Goal: Communication & Community: Connect with others

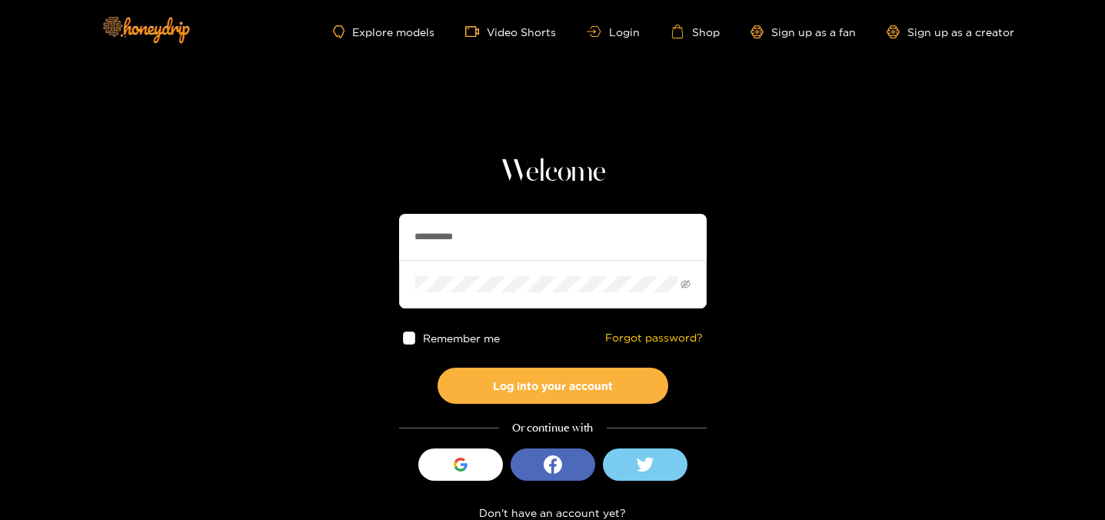
drag, startPoint x: 508, startPoint y: 261, endPoint x: 355, endPoint y: 236, distance: 155.0
click at [355, 236] on section "**********" at bounding box center [552, 273] width 1105 height 547
type input "**********"
click at [560, 362] on div "Remember me Forgot password?" at bounding box center [553, 337] width 308 height 59
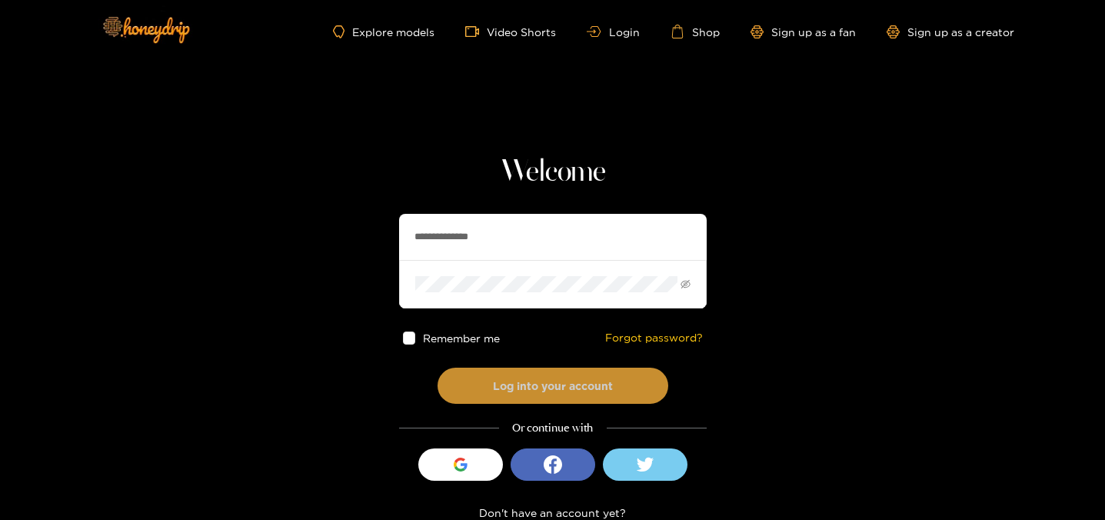
click at [559, 378] on button "Log into your account" at bounding box center [552, 385] width 231 height 36
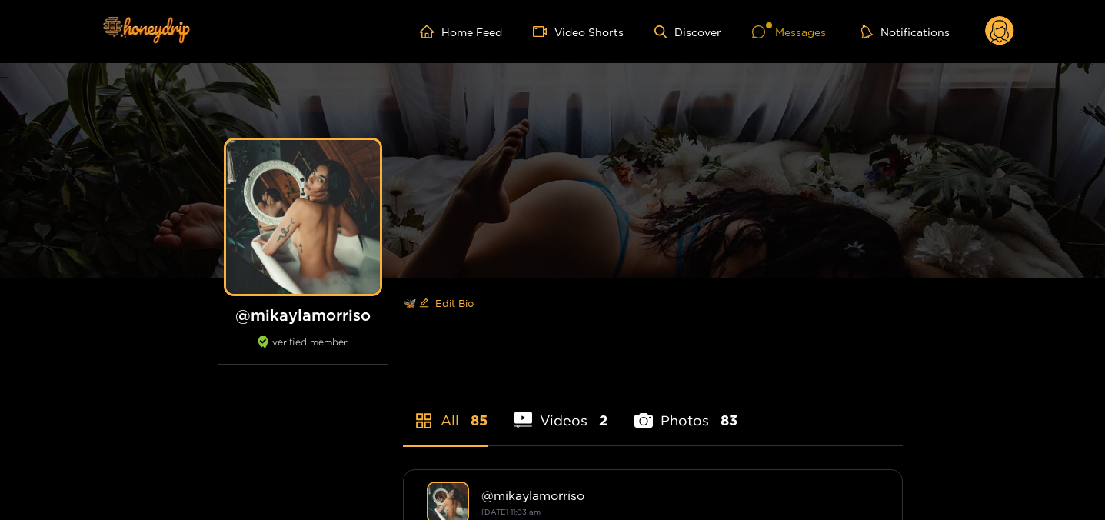
click at [770, 31] on div at bounding box center [763, 31] width 23 height 13
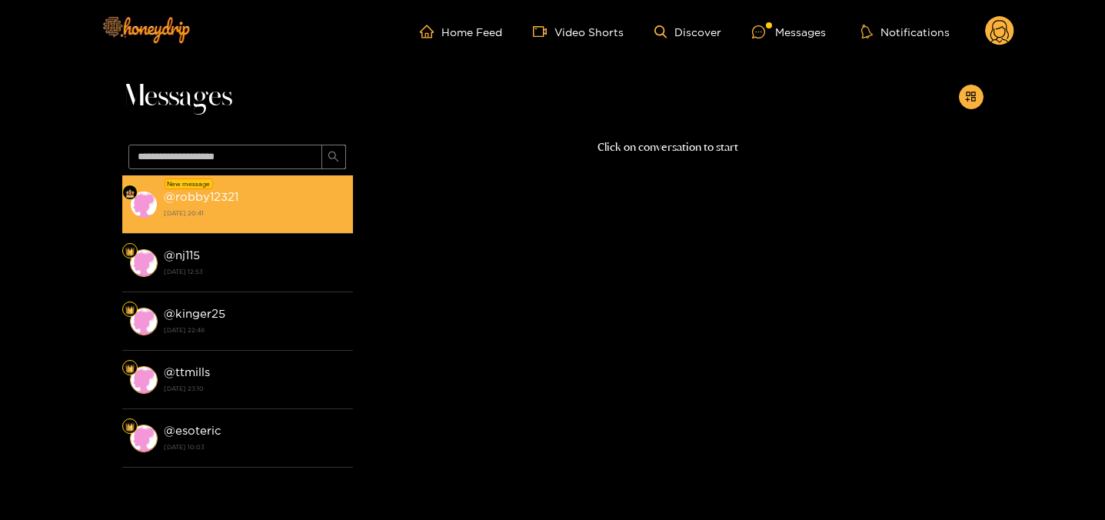
click at [165, 225] on li "New message @ robby12321 [DATE] 20:41" at bounding box center [237, 204] width 231 height 58
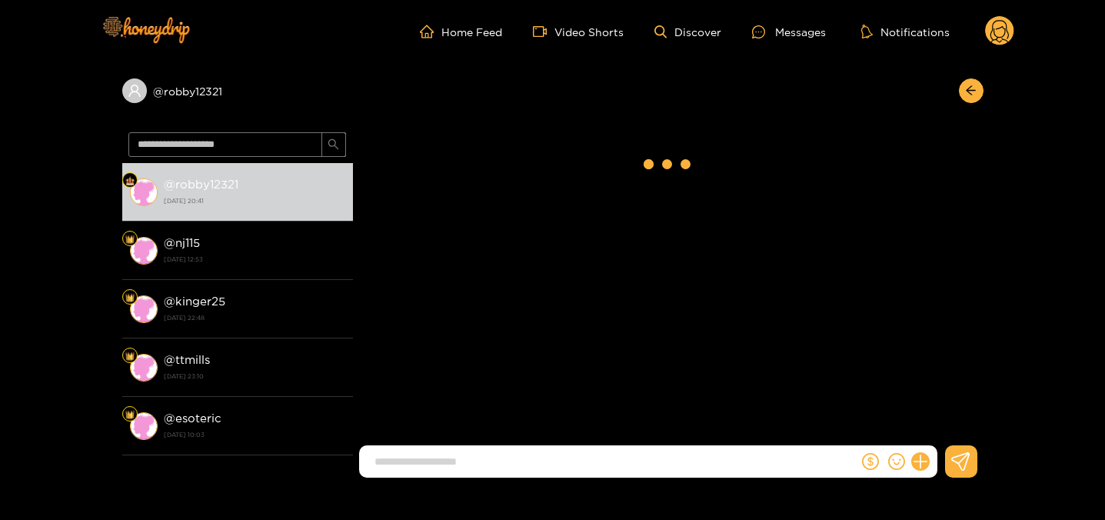
click at [407, 461] on input at bounding box center [612, 461] width 491 height 25
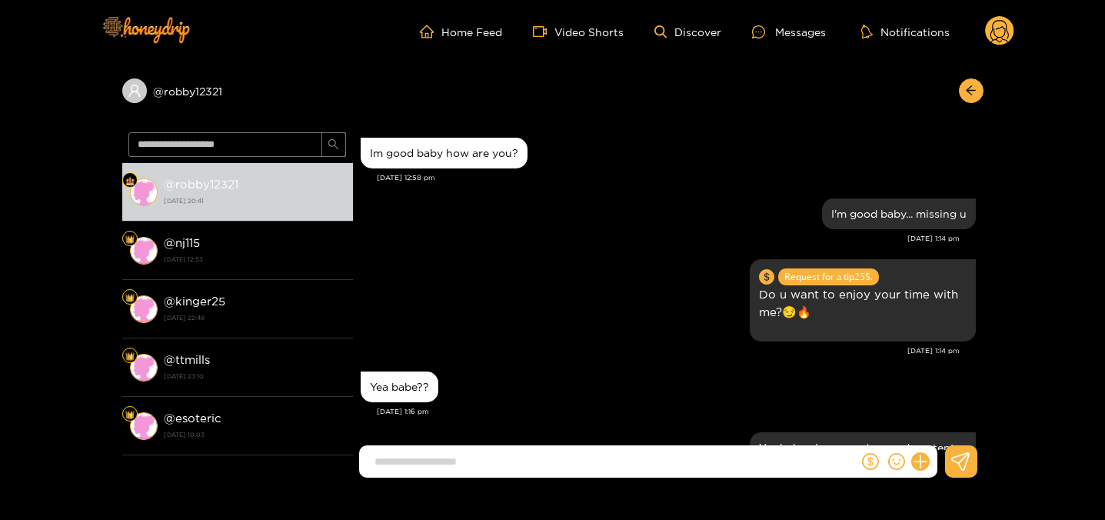
scroll to position [1868, 0]
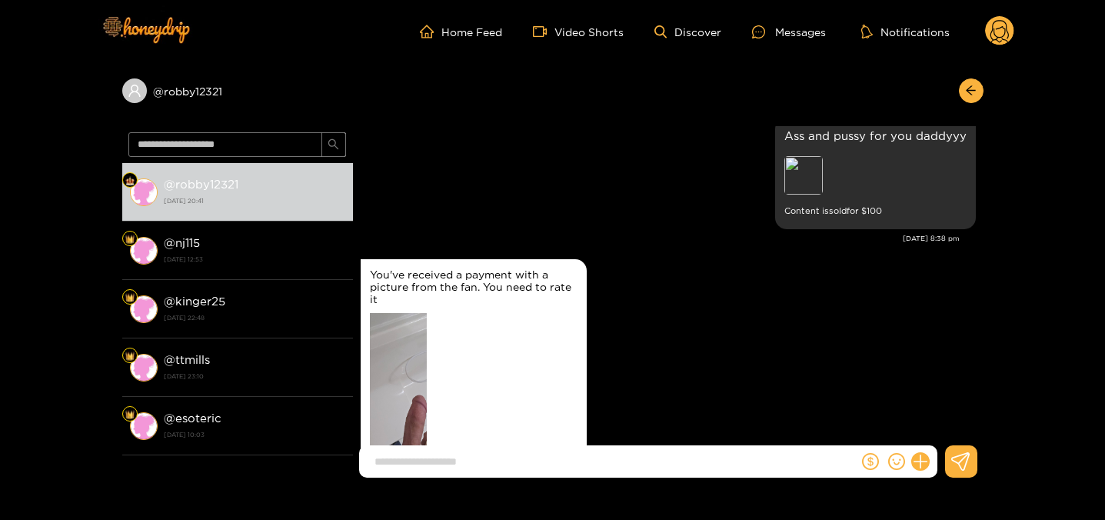
click at [407, 461] on input at bounding box center [612, 461] width 491 height 25
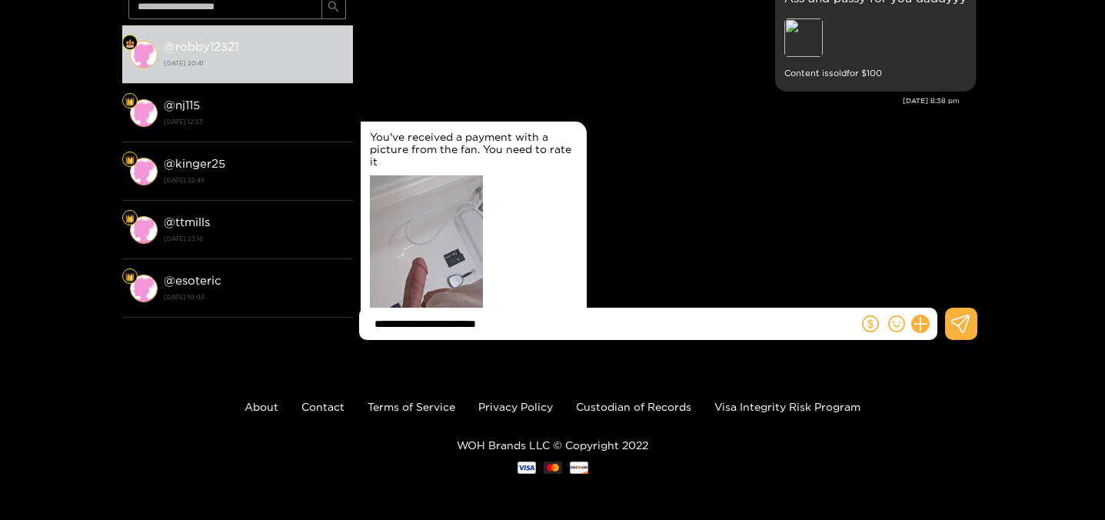
type input "**********"
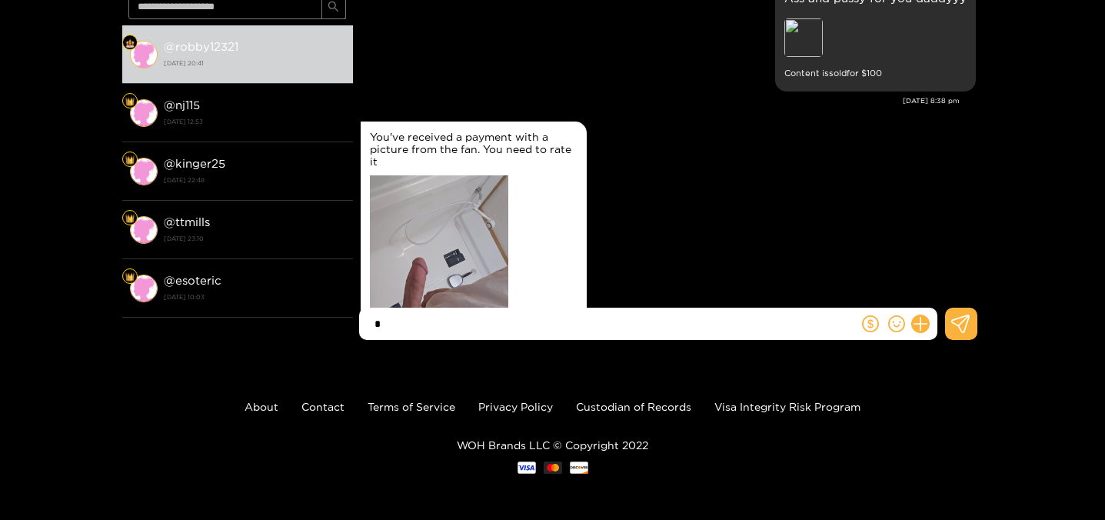
scroll to position [2157, 0]
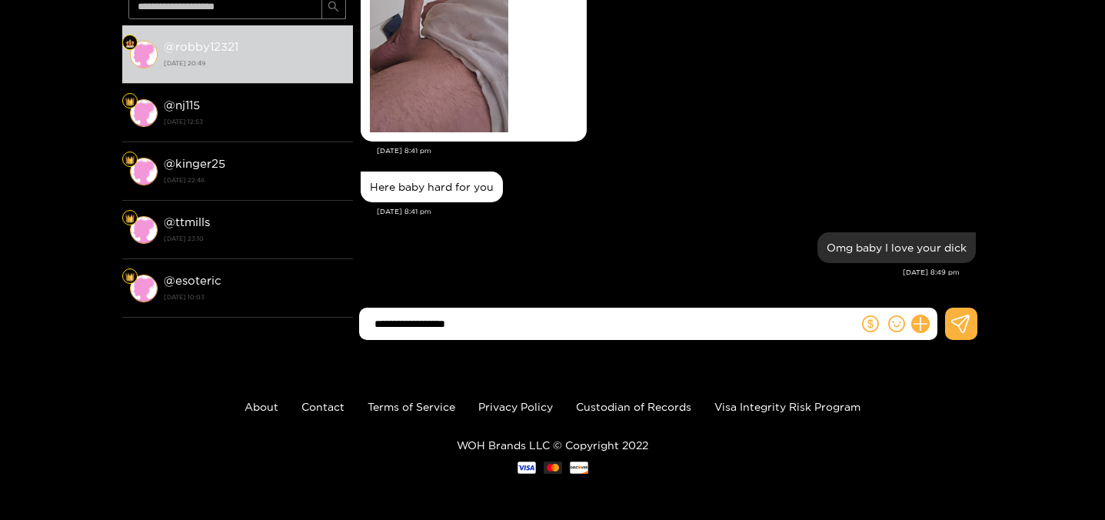
type input "**********"
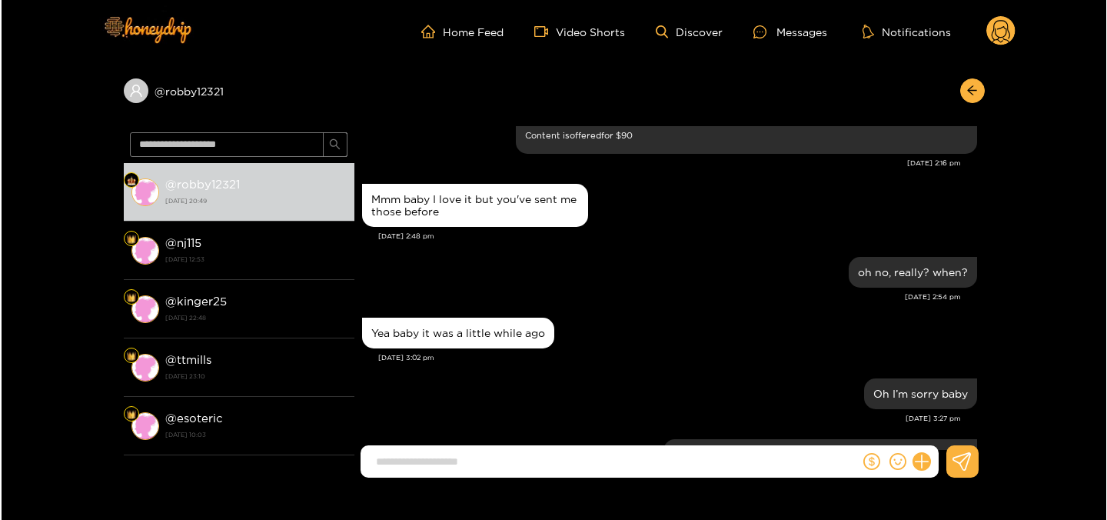
scroll to position [6629, 0]
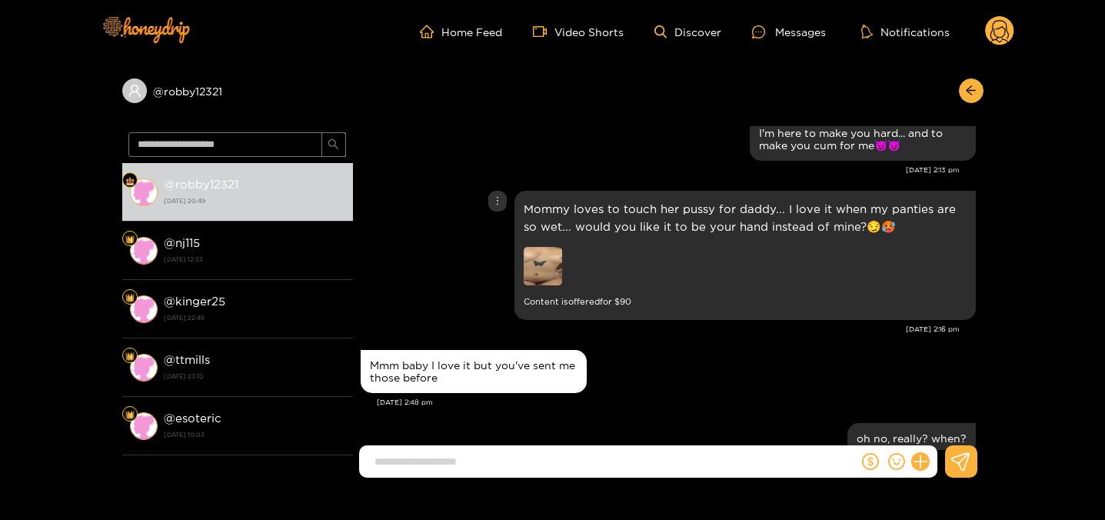
click at [553, 247] on img at bounding box center [543, 266] width 38 height 38
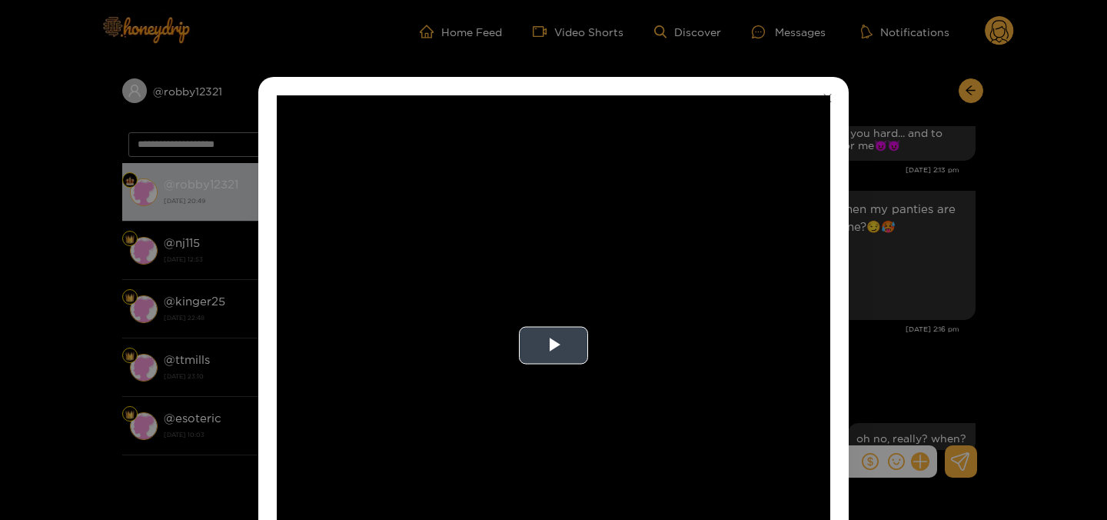
click at [729, 266] on video "Video Player" at bounding box center [554, 345] width 554 height 500
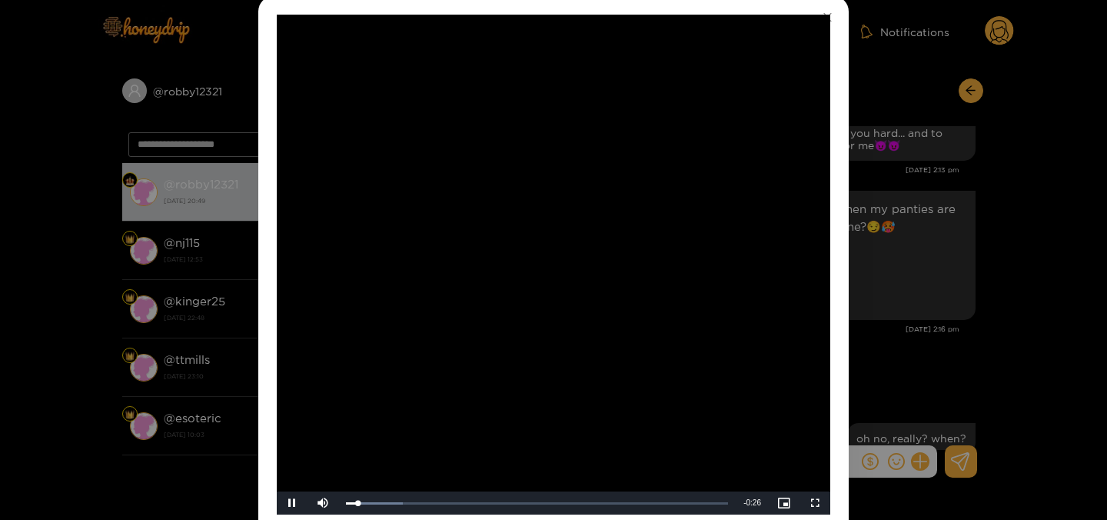
scroll to position [85, 0]
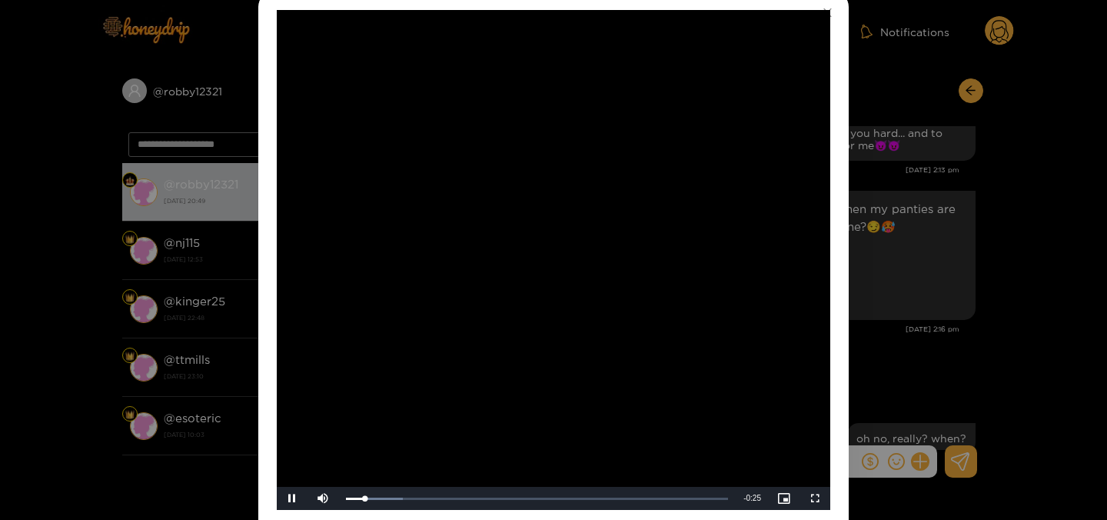
click at [964, 216] on div "**********" at bounding box center [553, 260] width 1107 height 520
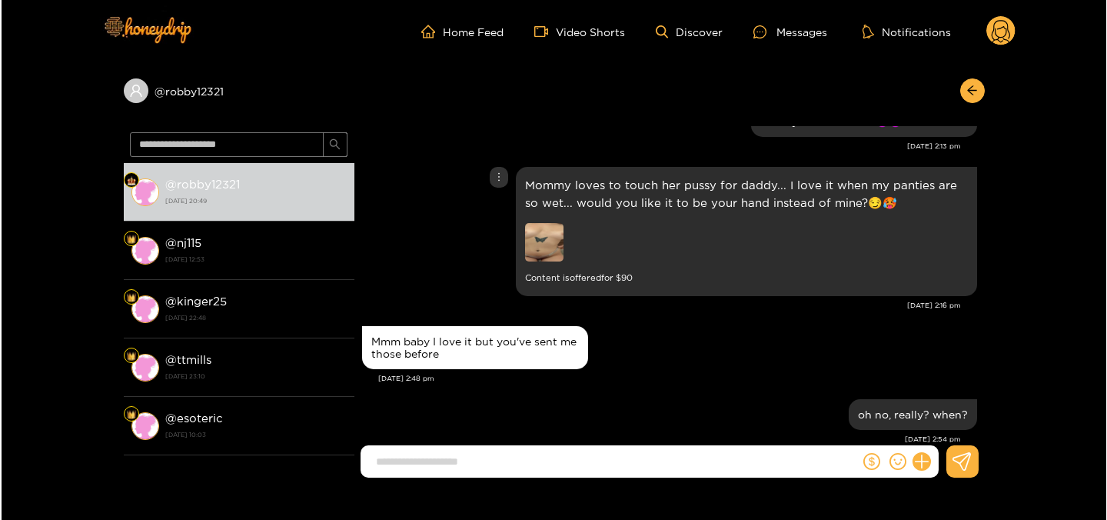
scroll to position [9888, 0]
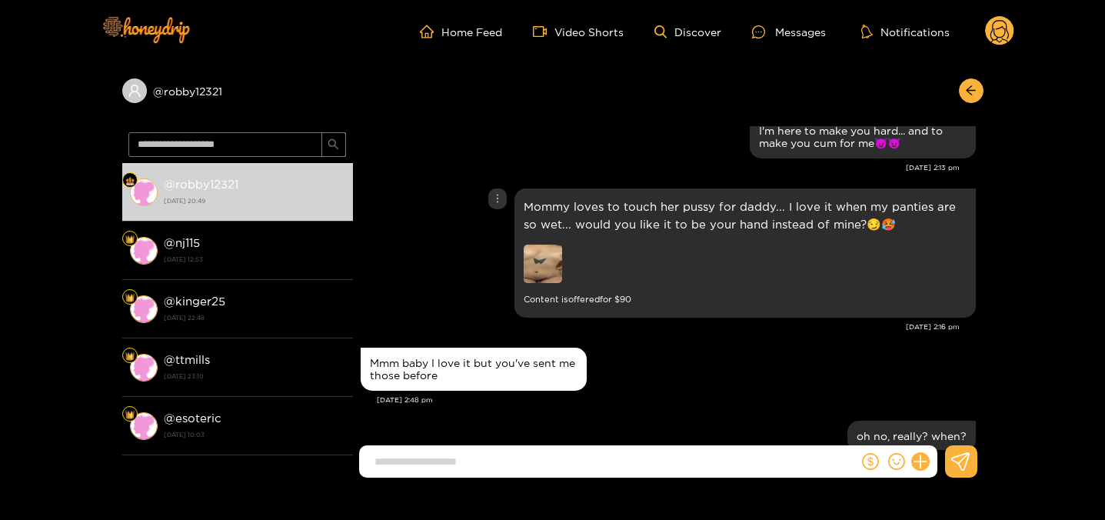
click at [546, 244] on img at bounding box center [543, 263] width 38 height 38
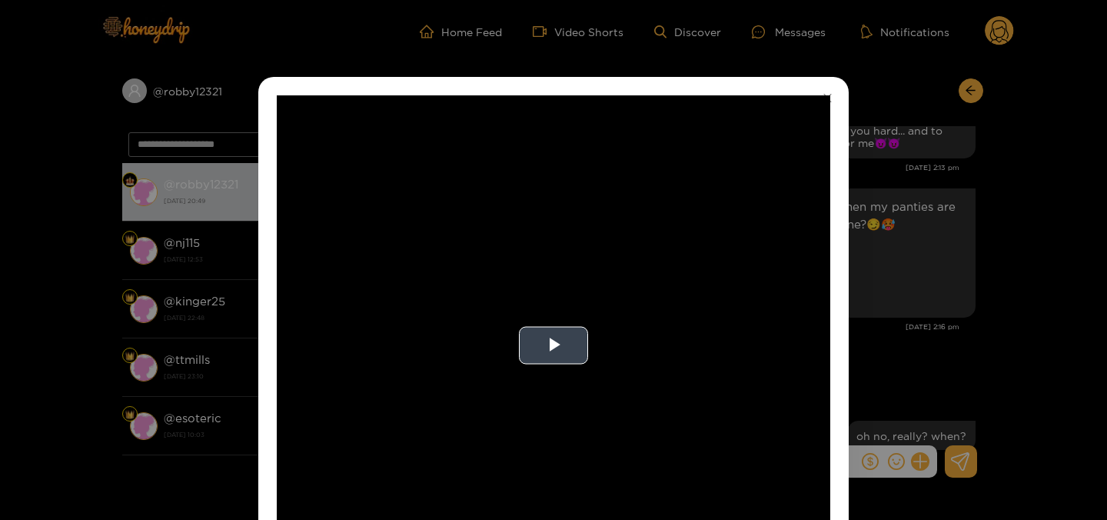
click at [544, 324] on video "Video Player" at bounding box center [554, 345] width 554 height 500
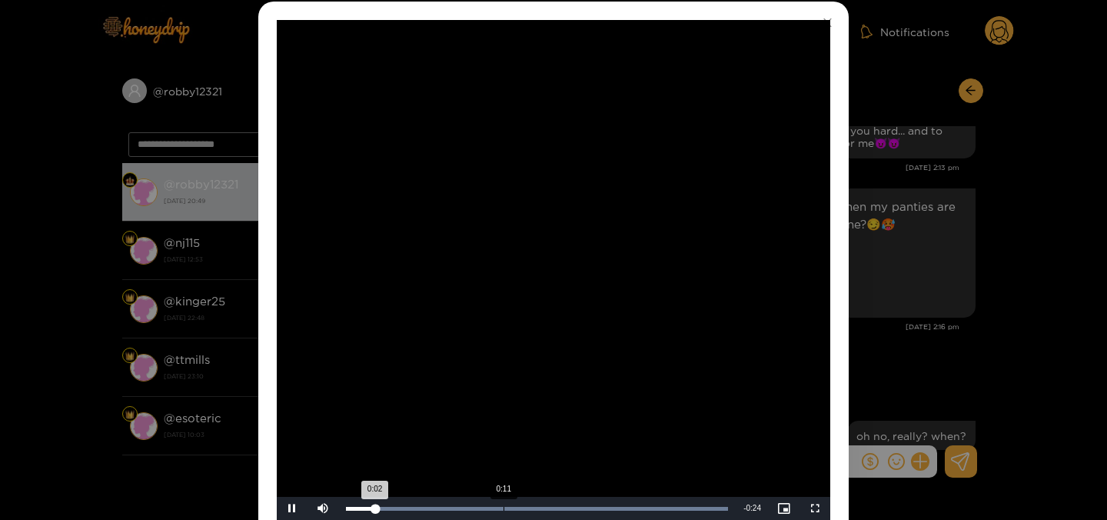
click at [501, 504] on div "Loaded : 100.00% 0:11 0:02" at bounding box center [536, 508] width 397 height 23
click at [637, 494] on video "Video Player" at bounding box center [554, 270] width 554 height 500
click at [643, 500] on div "Loaded : 100.00% 0:20 0:11" at bounding box center [536, 508] width 397 height 23
click at [693, 352] on video "Video Player" at bounding box center [554, 270] width 554 height 500
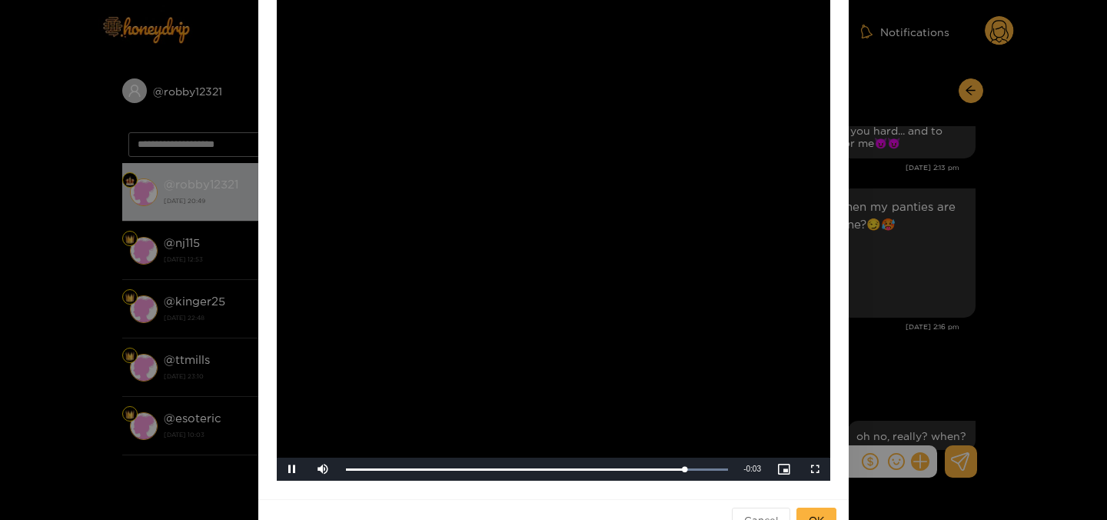
click at [879, 208] on div "**********" at bounding box center [553, 260] width 1107 height 520
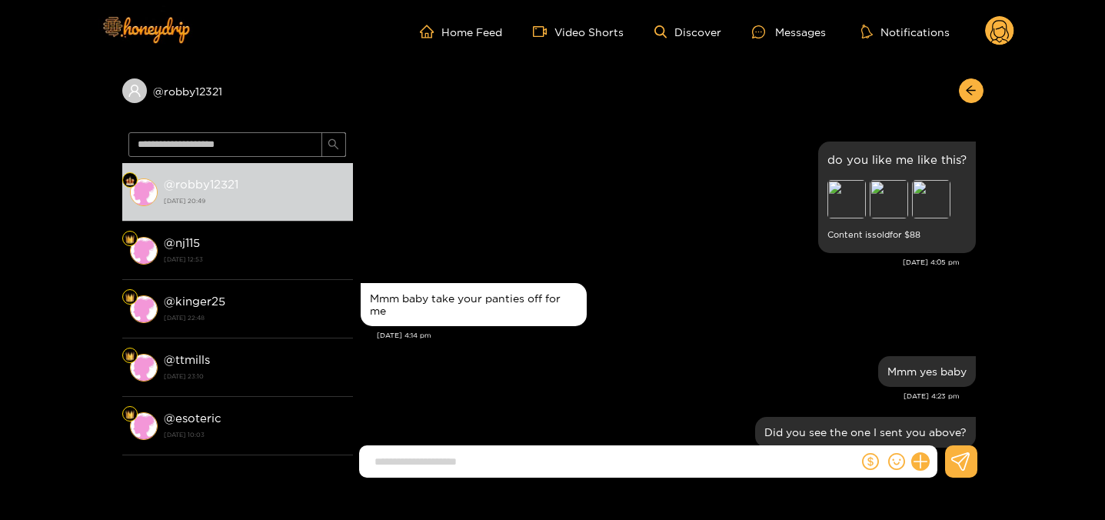
scroll to position [23666, 0]
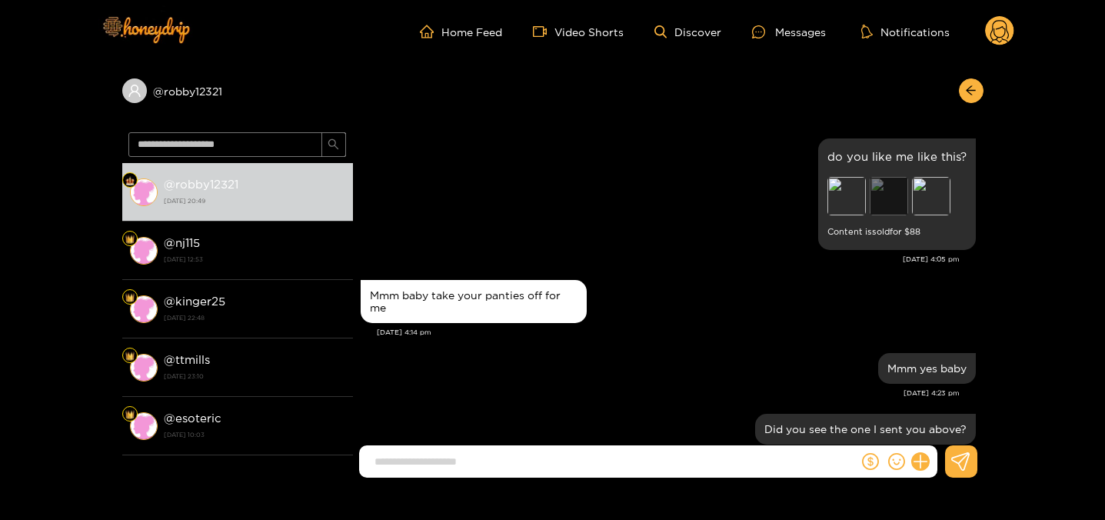
click at [872, 177] on div "Preview" at bounding box center [889, 196] width 38 height 38
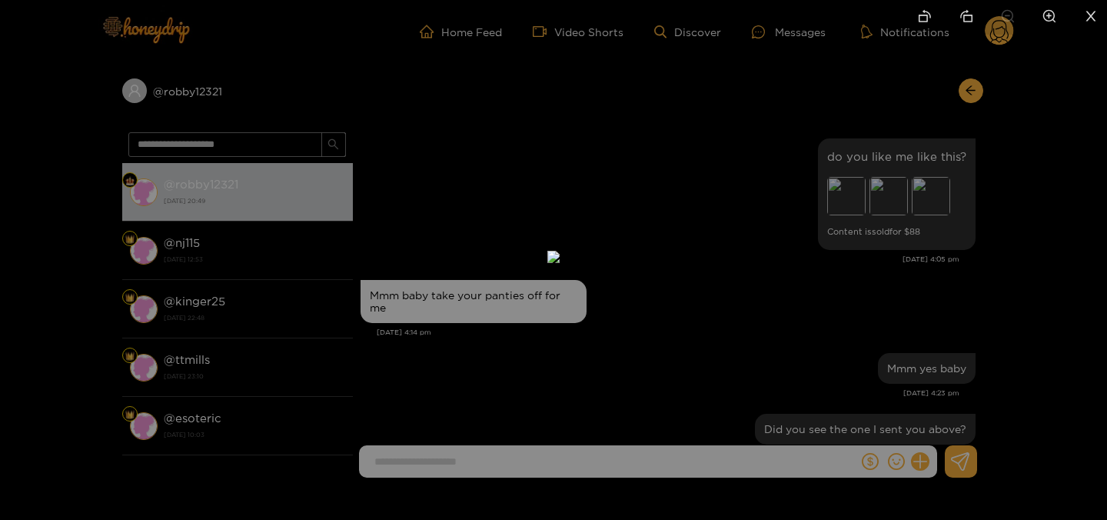
click at [955, 238] on div at bounding box center [553, 260] width 1107 height 520
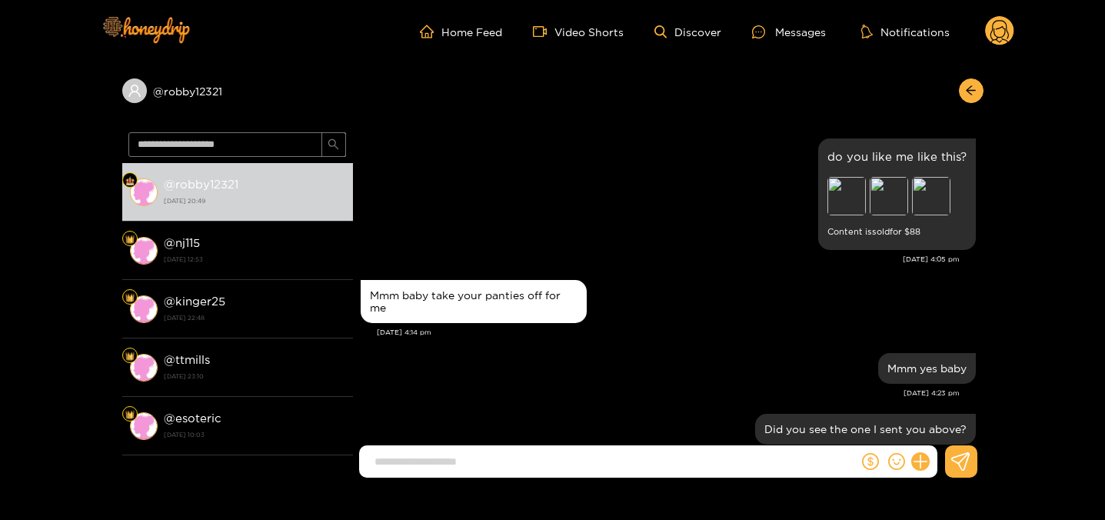
scroll to position [24865, 0]
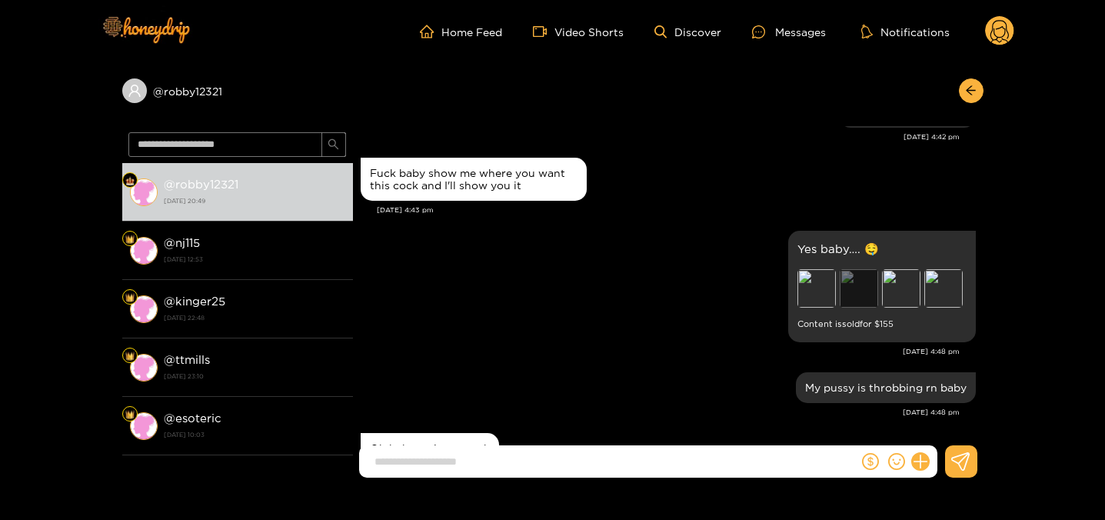
click at [861, 269] on div "Preview" at bounding box center [859, 288] width 38 height 38
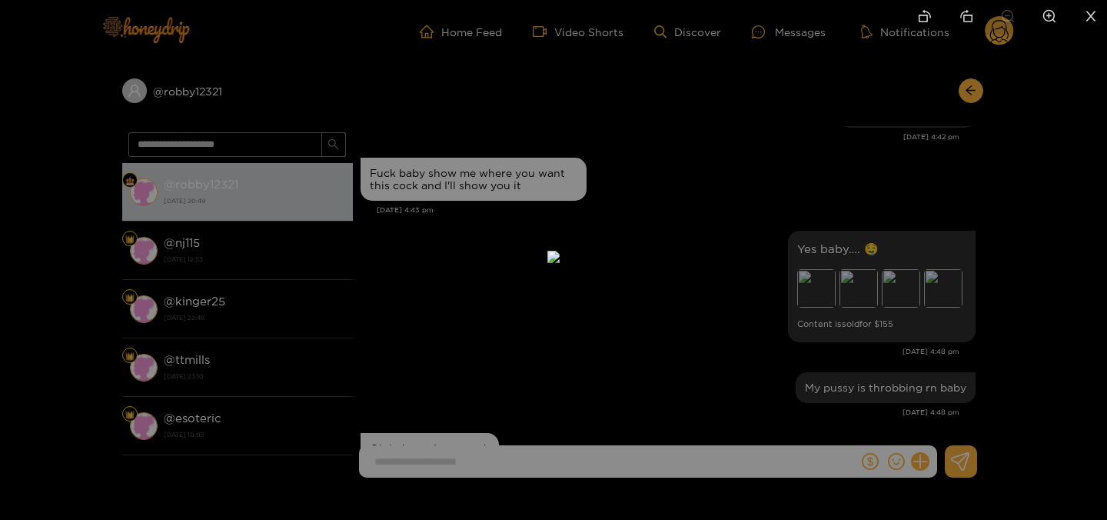
click at [970, 302] on div at bounding box center [553, 260] width 1107 height 520
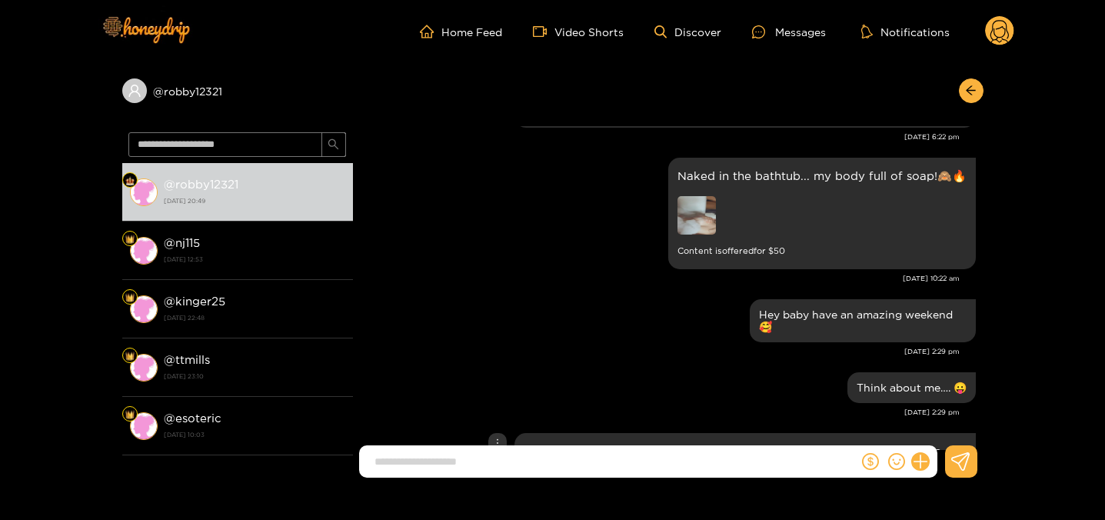
scroll to position [28521, 0]
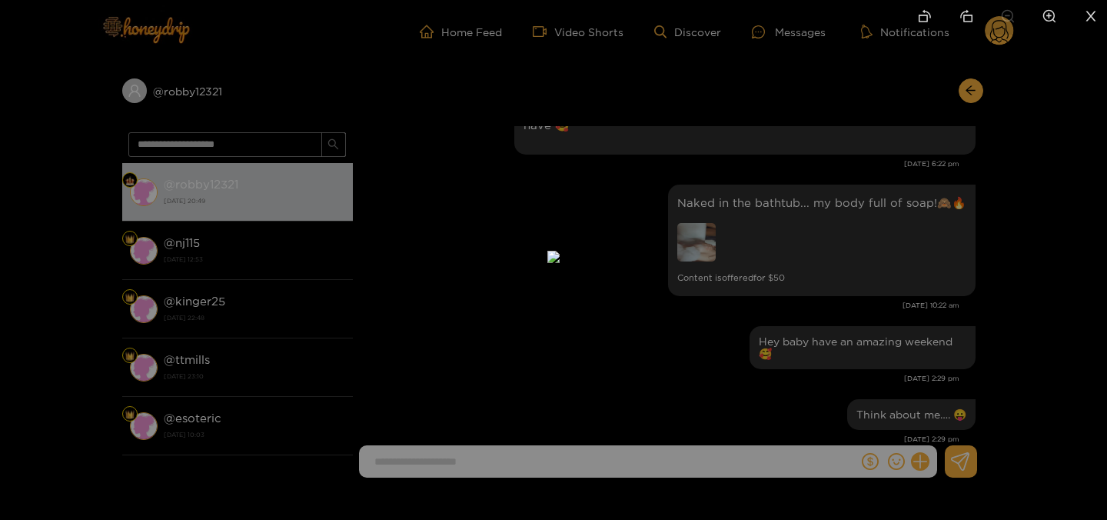
click at [841, 272] on div at bounding box center [553, 260] width 1107 height 520
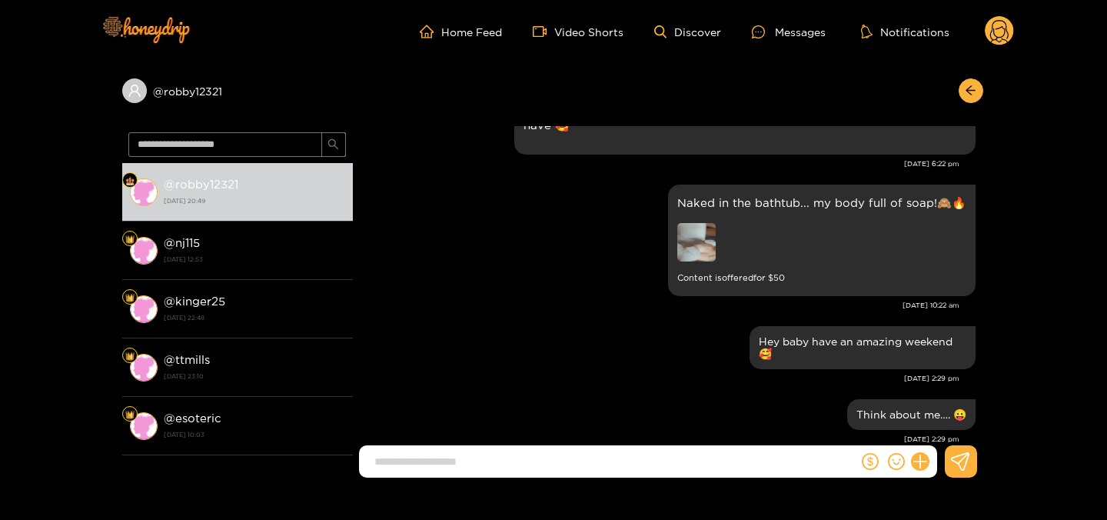
click at [841, 272] on div at bounding box center [553, 260] width 1107 height 520
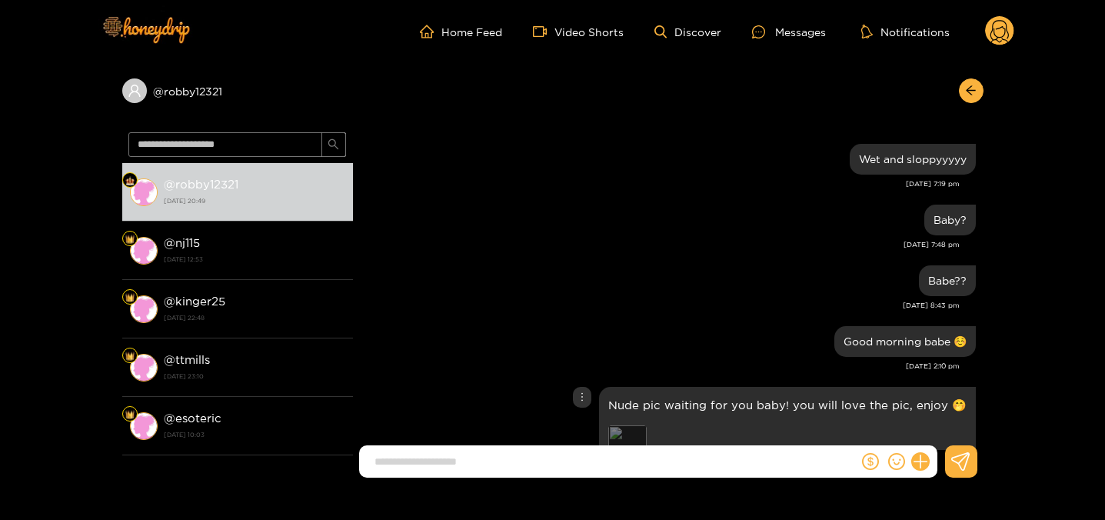
scroll to position [39231, 0]
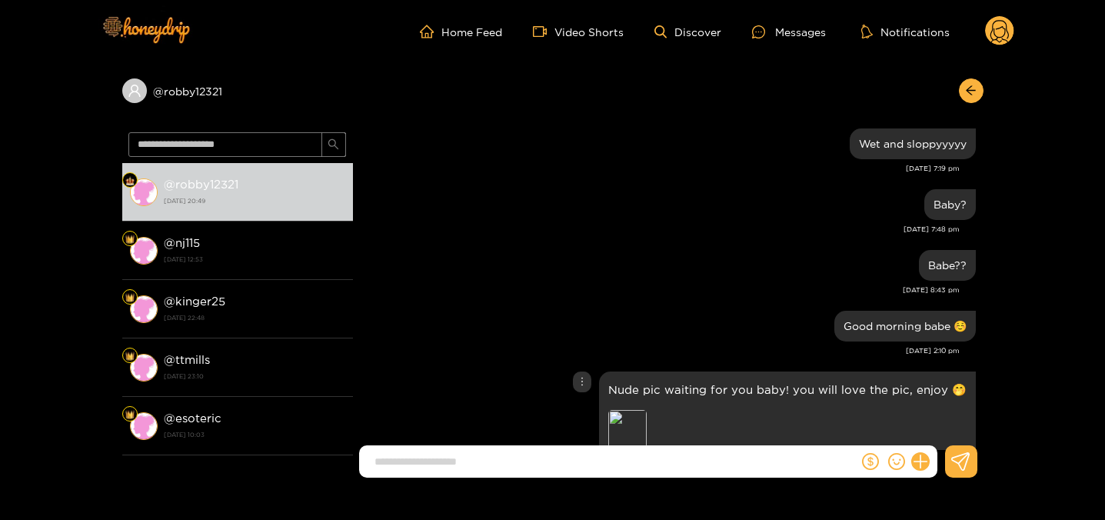
click at [635, 381] on div "Nude pic waiting for you baby! you will love the pic, enjoy 🤭 Preview Content i…" at bounding box center [787, 427] width 358 height 93
click at [628, 410] on div "Preview" at bounding box center [627, 429] width 38 height 38
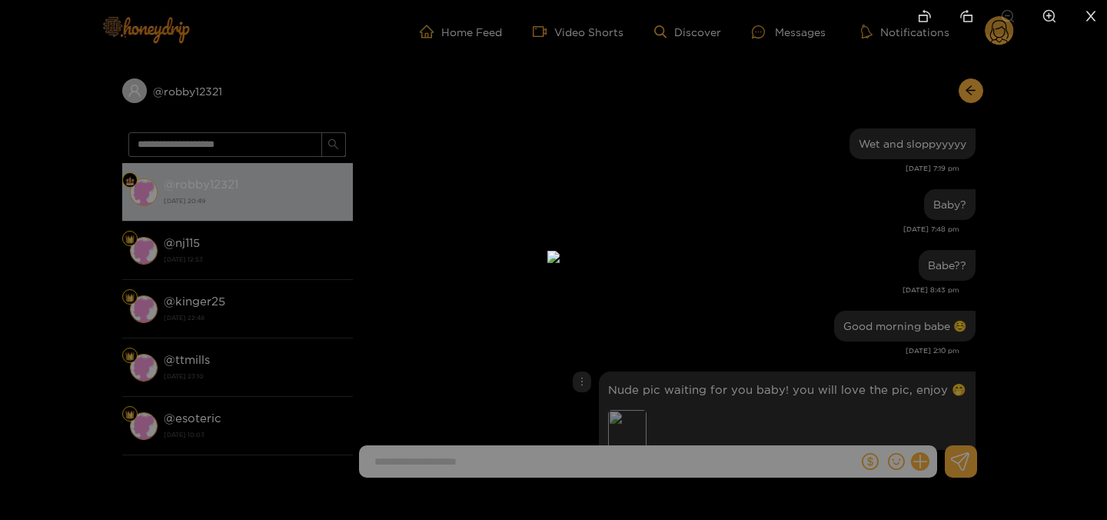
click at [839, 281] on div at bounding box center [553, 260] width 1107 height 520
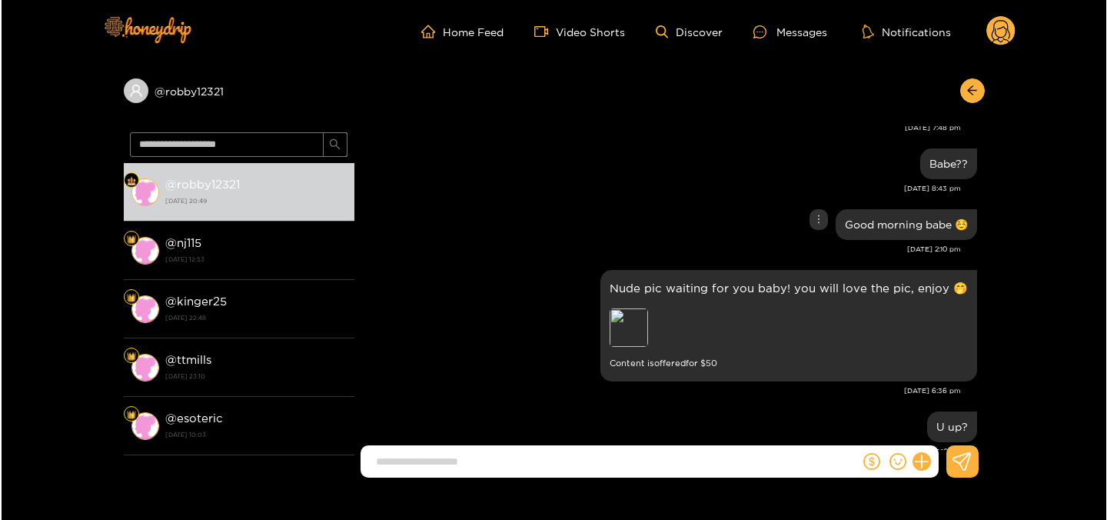
scroll to position [39311, 0]
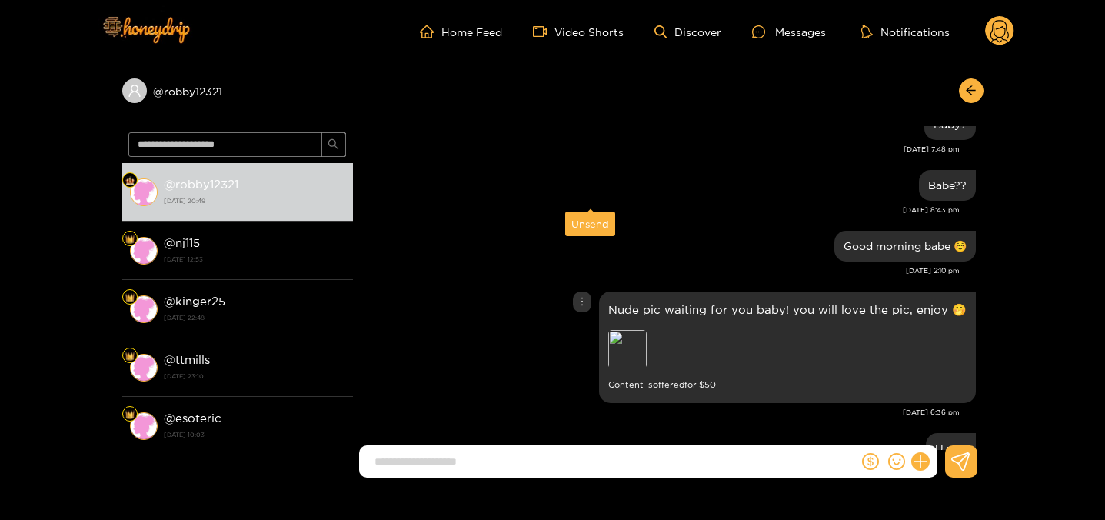
click at [587, 234] on div "Unsend" at bounding box center [590, 223] width 50 height 25
click at [585, 224] on div "Unsend" at bounding box center [590, 223] width 38 height 15
click at [921, 460] on icon at bounding box center [920, 462] width 18 height 18
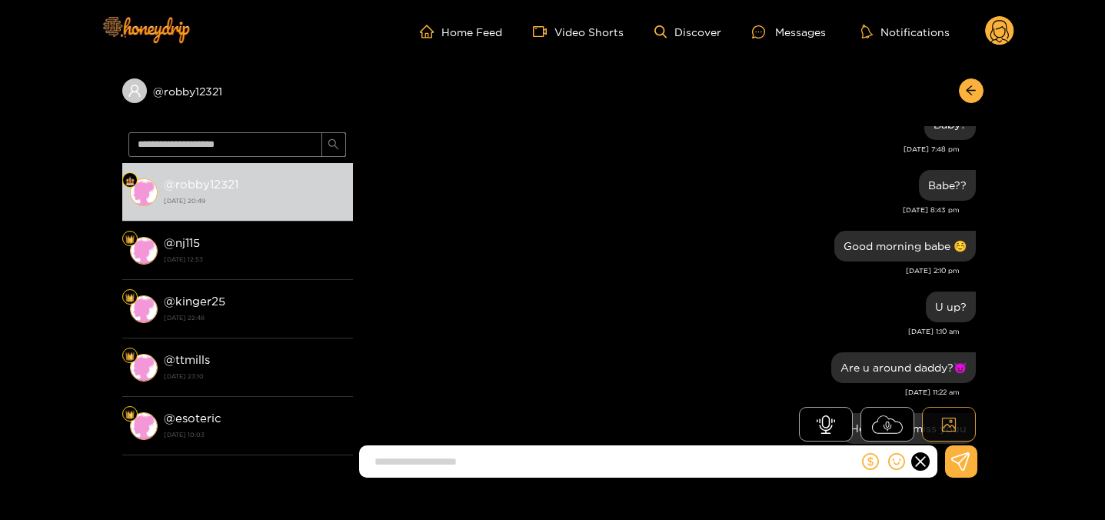
click at [939, 422] on button at bounding box center [949, 424] width 54 height 35
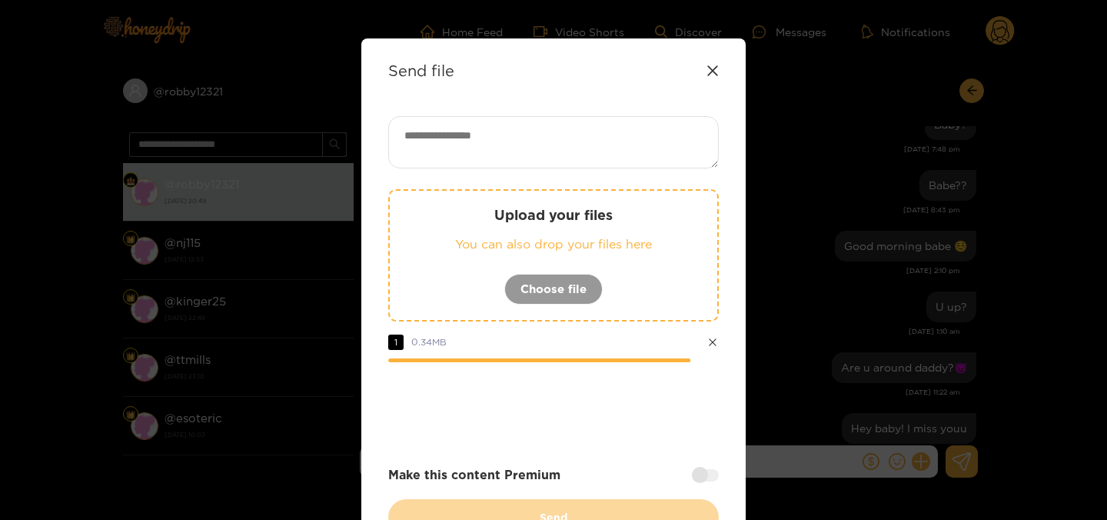
click at [477, 133] on textarea at bounding box center [553, 142] width 331 height 52
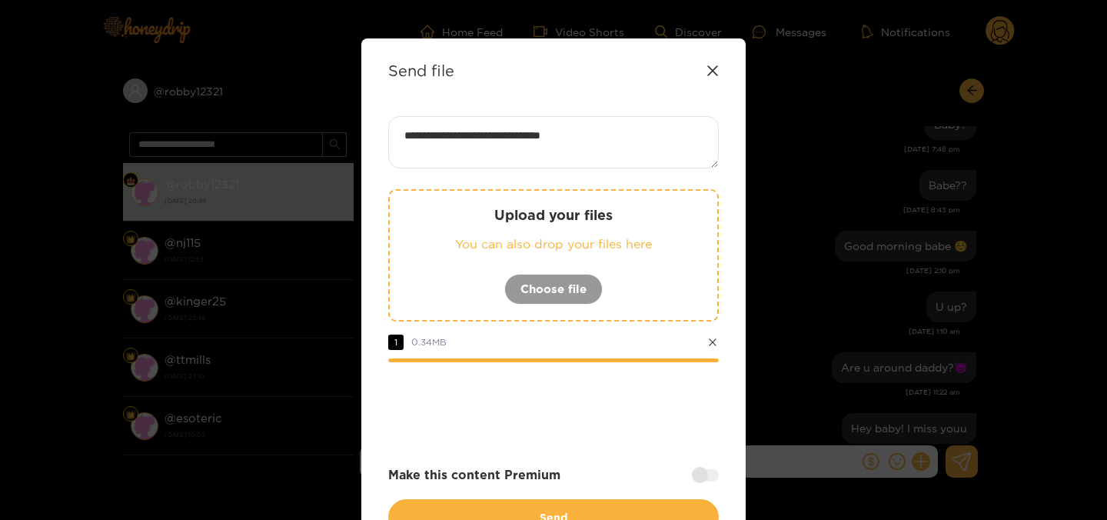
type textarea "**********"
click at [703, 485] on div "**********" at bounding box center [553, 325] width 331 height 419
click at [698, 476] on div at bounding box center [705, 475] width 27 height 12
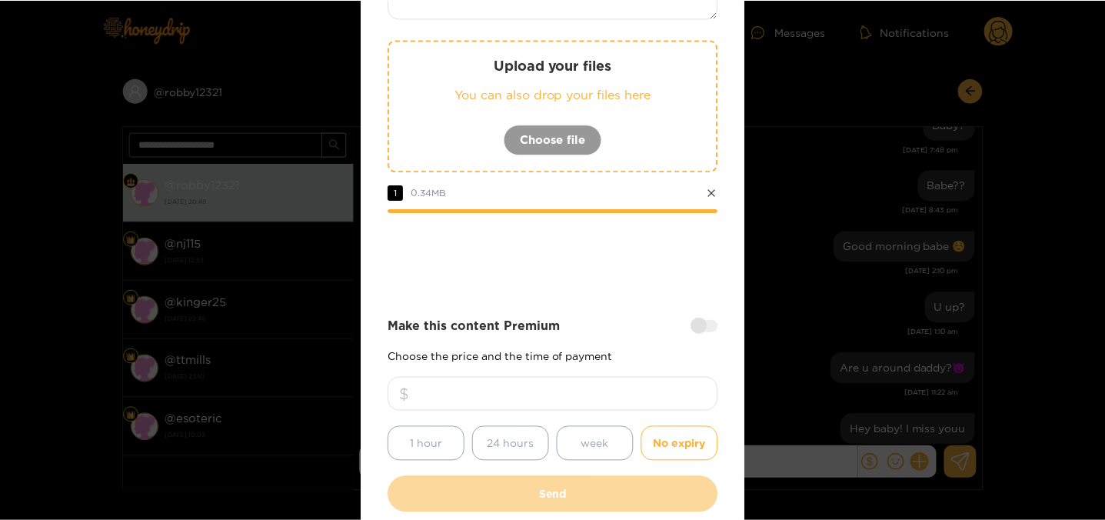
scroll to position [230, 0]
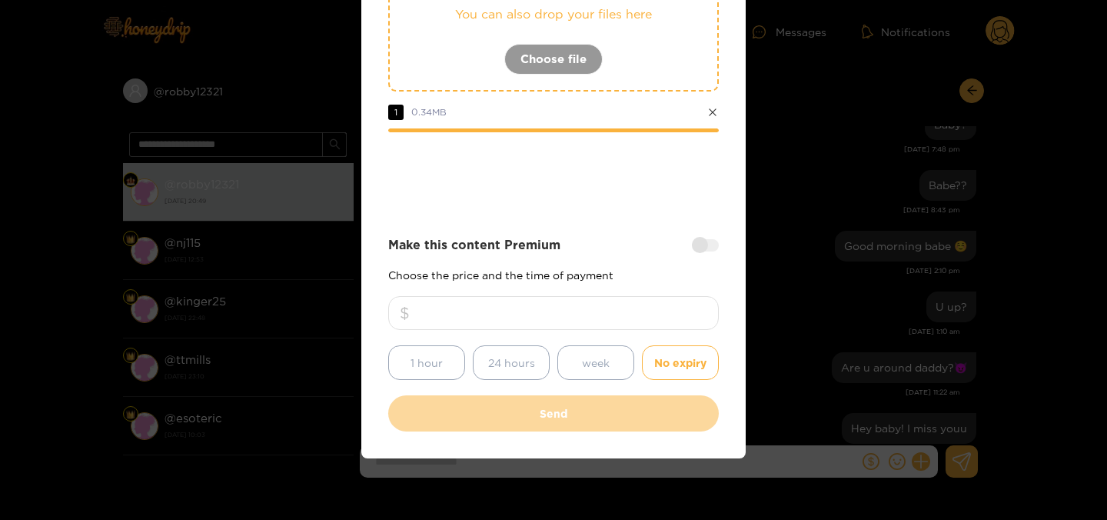
click at [543, 311] on input "number" at bounding box center [553, 313] width 331 height 34
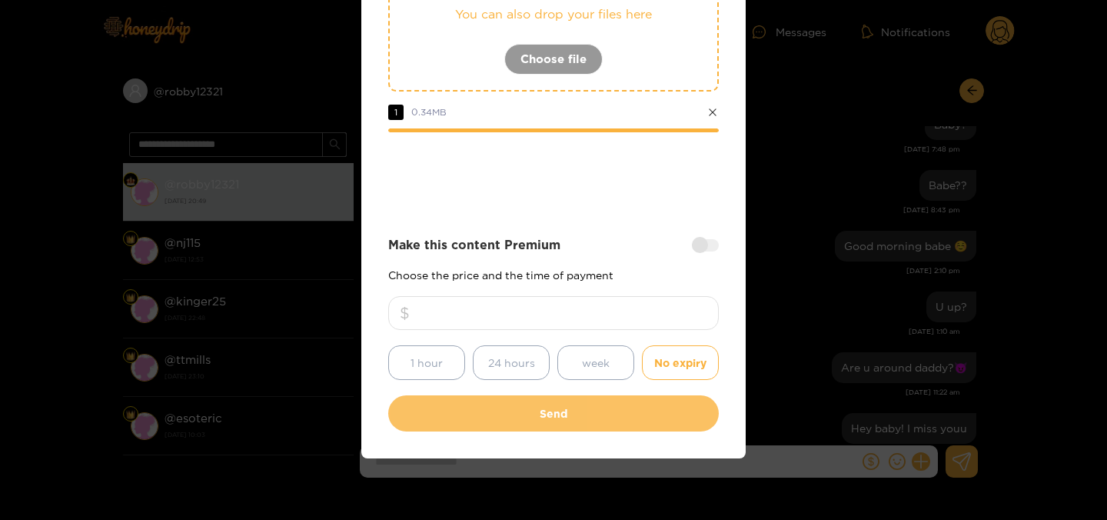
type input "**"
click at [509, 417] on button "Send" at bounding box center [553, 413] width 331 height 36
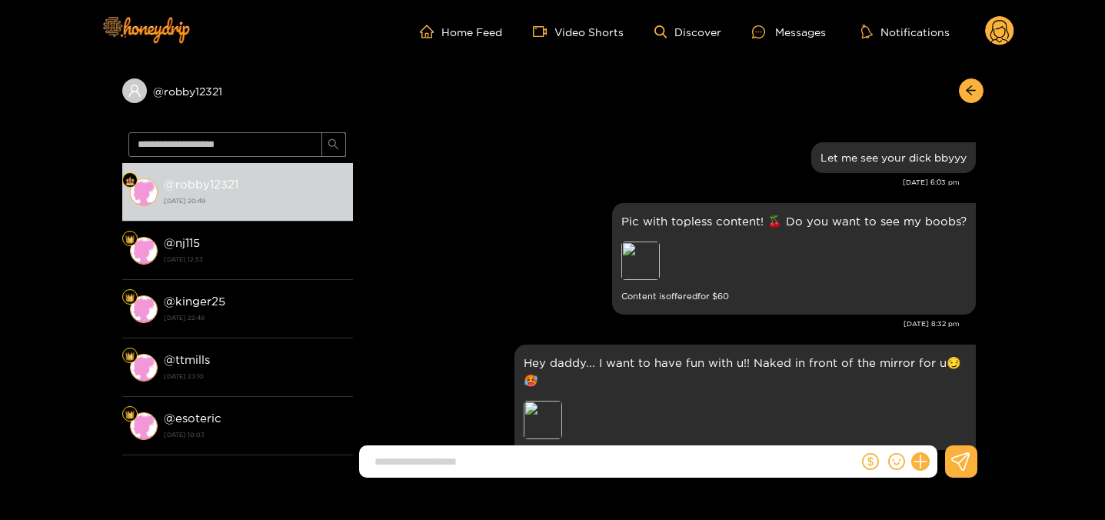
scroll to position [46402, 0]
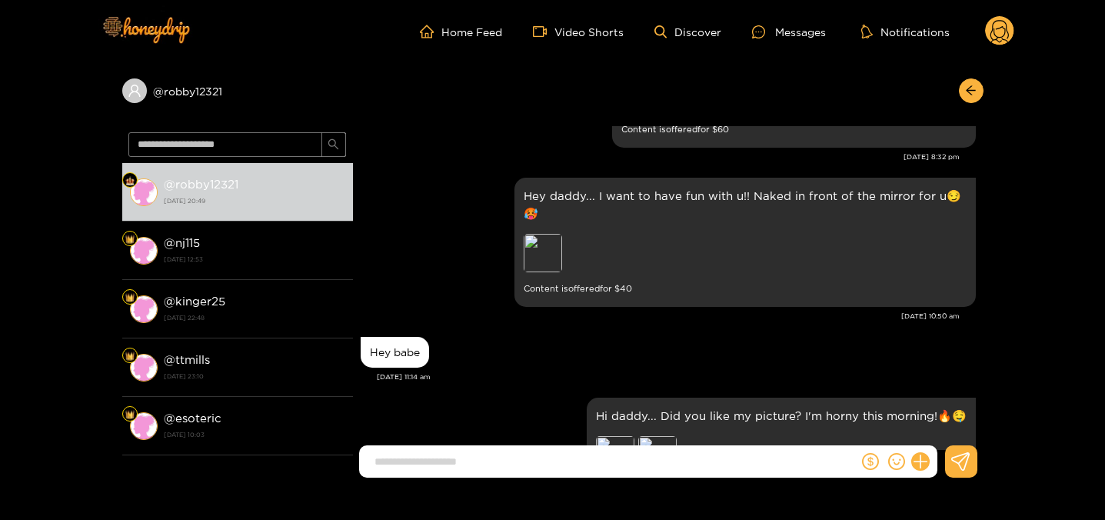
click at [990, 28] on circle at bounding box center [999, 30] width 29 height 29
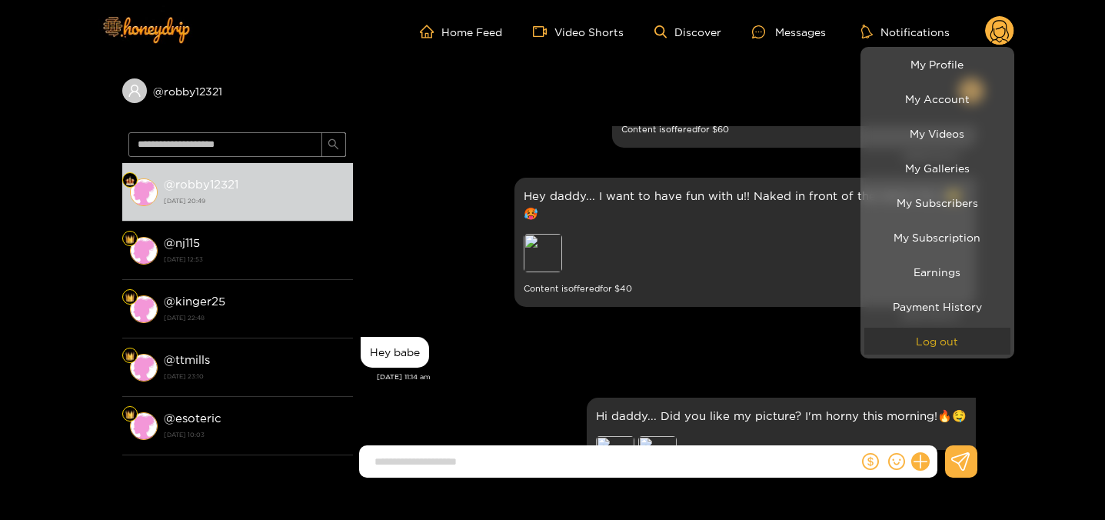
click at [951, 336] on button "Log out" at bounding box center [937, 341] width 146 height 27
